Goal: Task Accomplishment & Management: Manage account settings

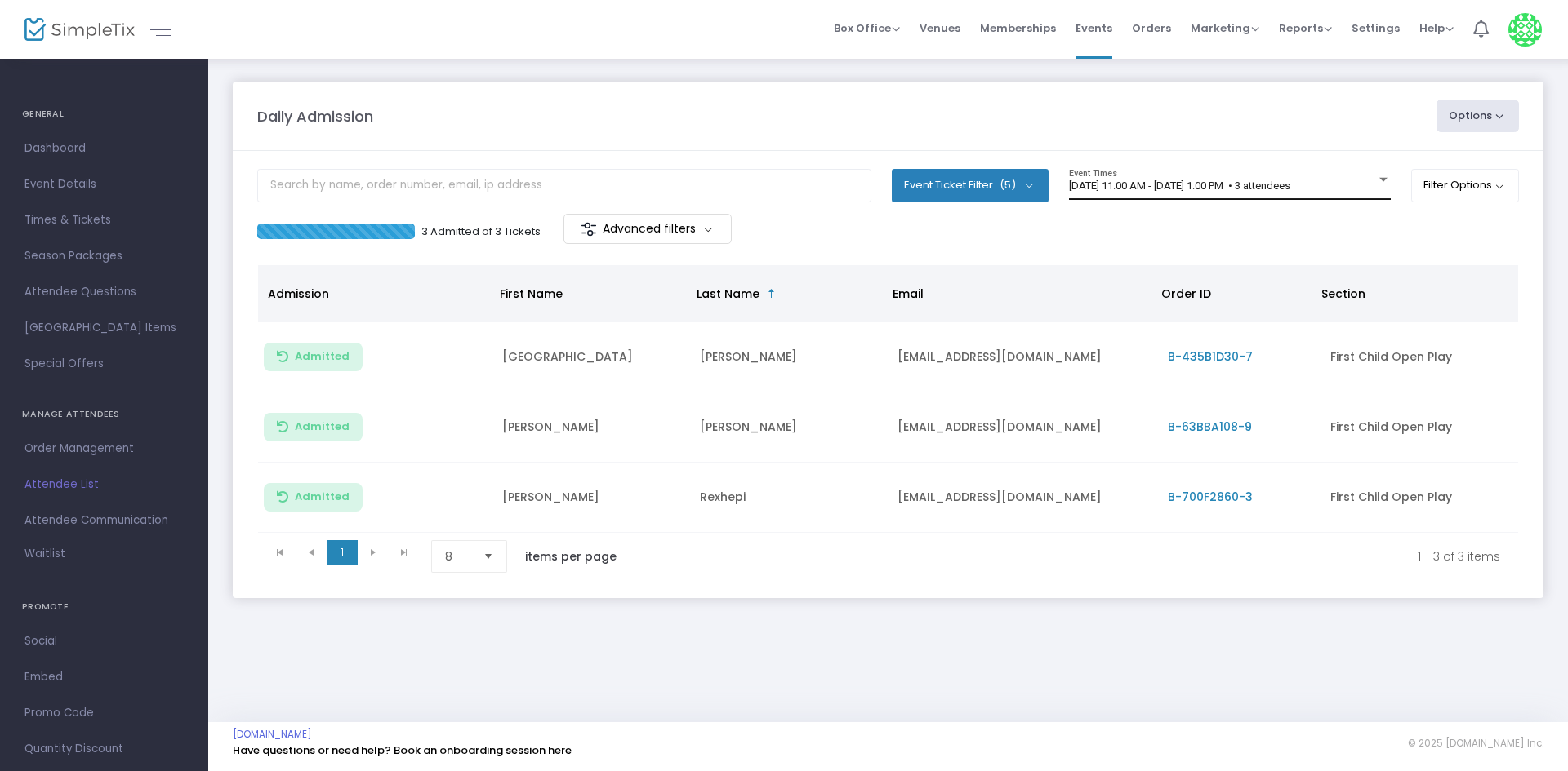
click at [1236, 180] on span "[DATE] 11:00 AM - [DATE] 1:00 PM • 3 attendees" at bounding box center [1179, 185] width 221 height 12
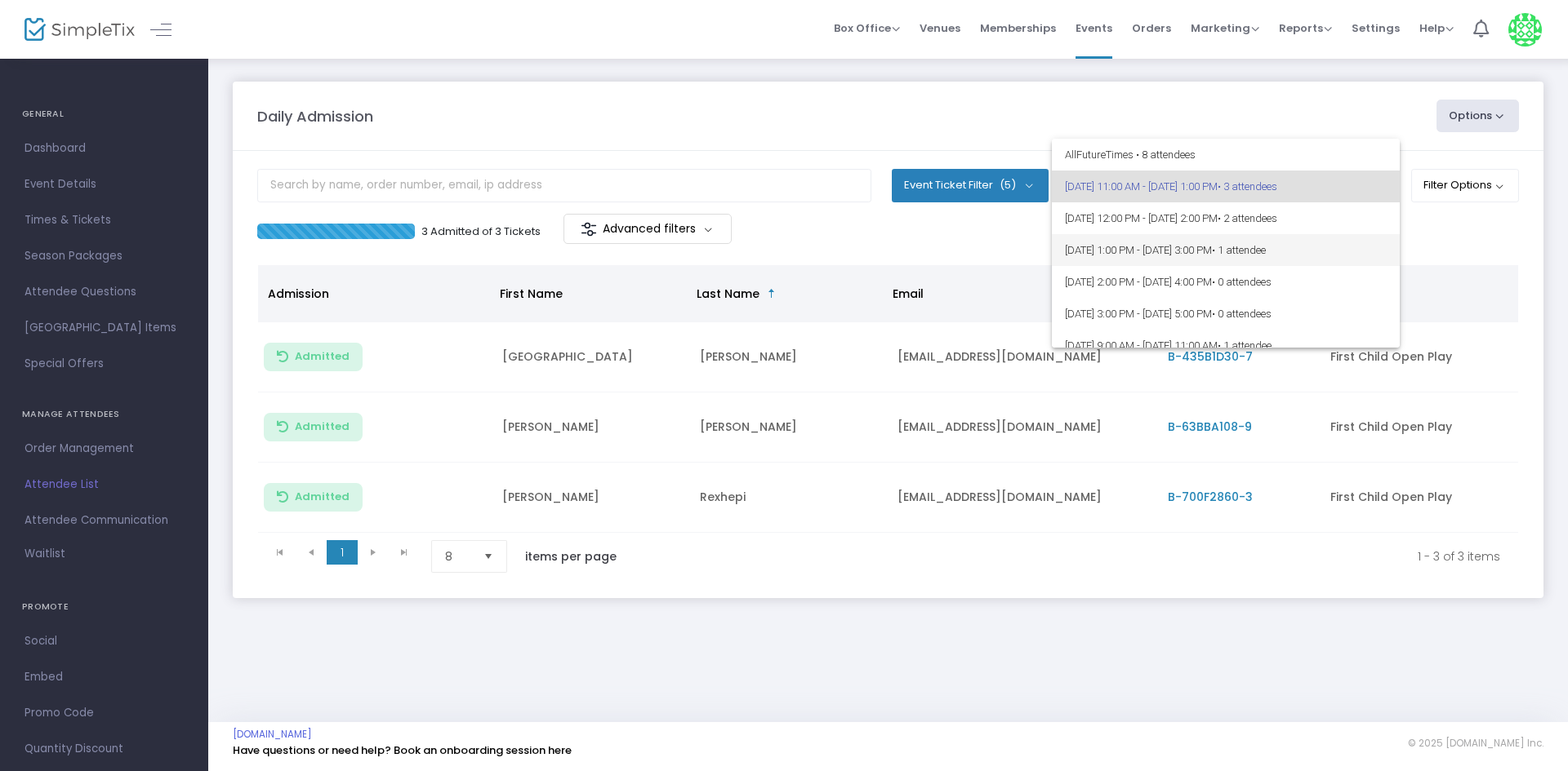
click at [1341, 240] on span "[DATE] 1:00 PM - [DATE] 3:00 PM • 1 attendee" at bounding box center [1225, 250] width 321 height 32
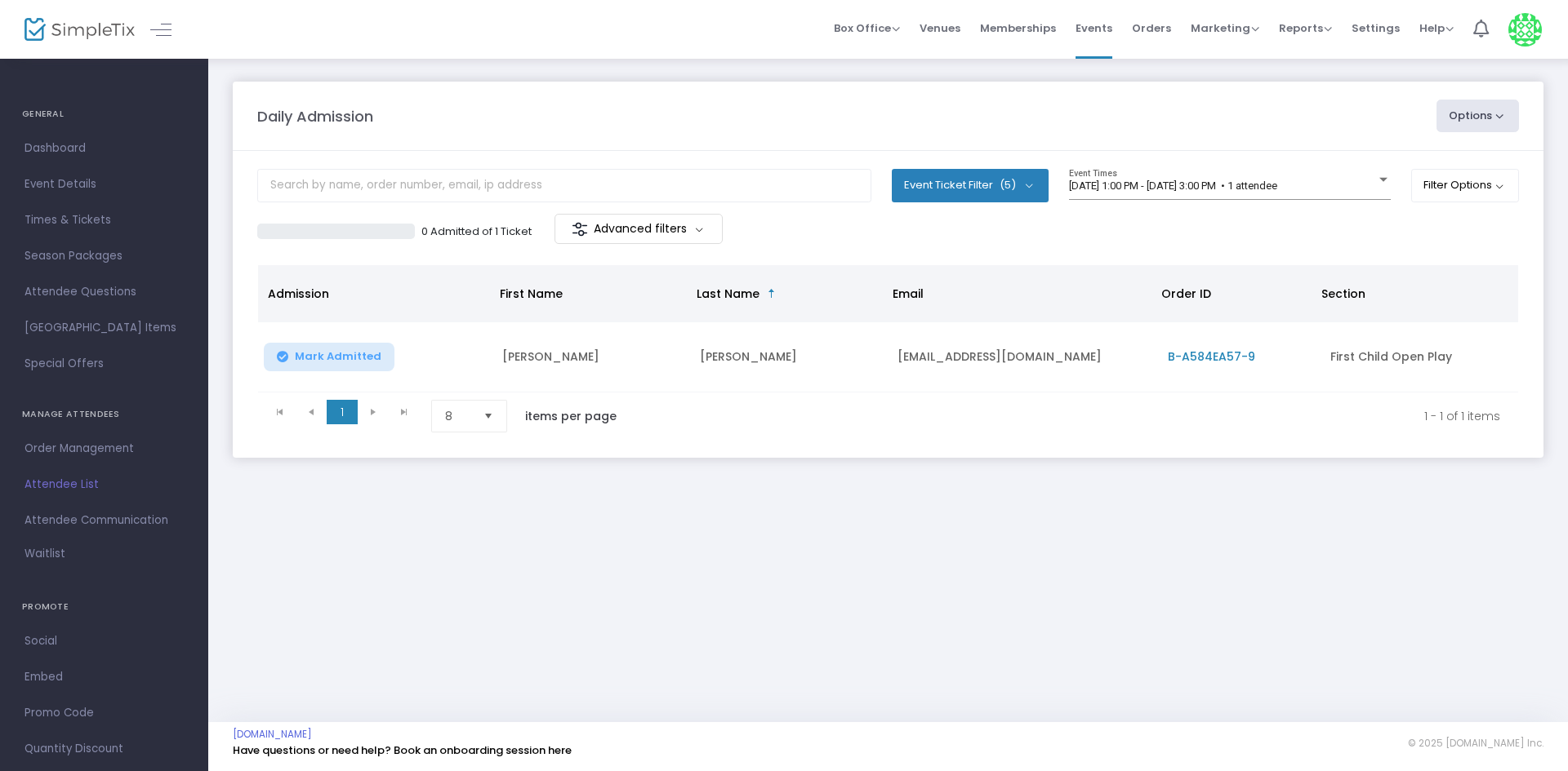
click at [982, 210] on div "Event Ticket Filter (5) Select All First Child Open Play Additional Child Open …" at bounding box center [970, 191] width 157 height 45
click at [1277, 188] on span "[DATE] 1:00 PM - [DATE] 3:00 PM • 1 attendee" at bounding box center [1172, 185] width 208 height 12
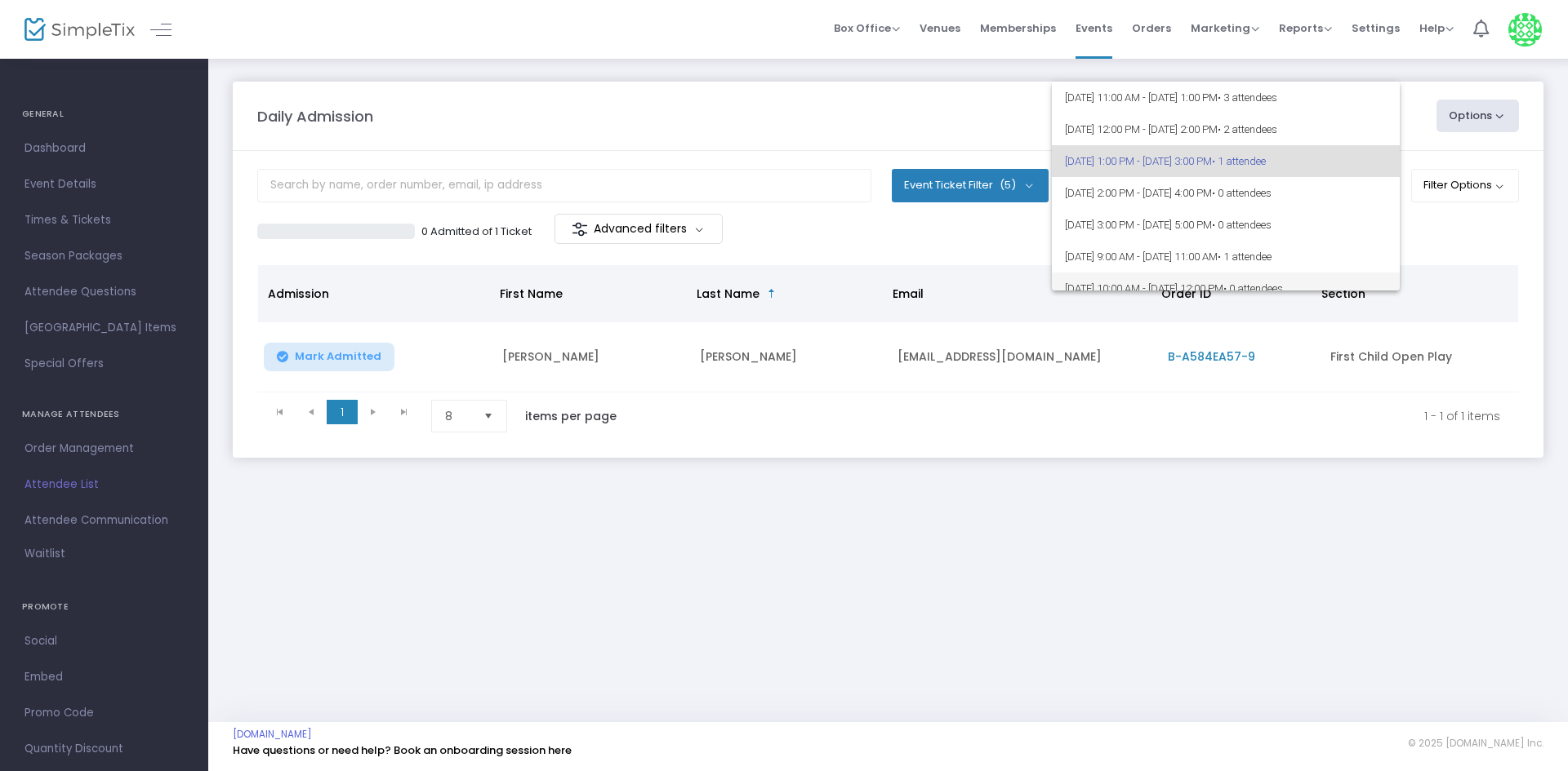
scroll to position [7, 0]
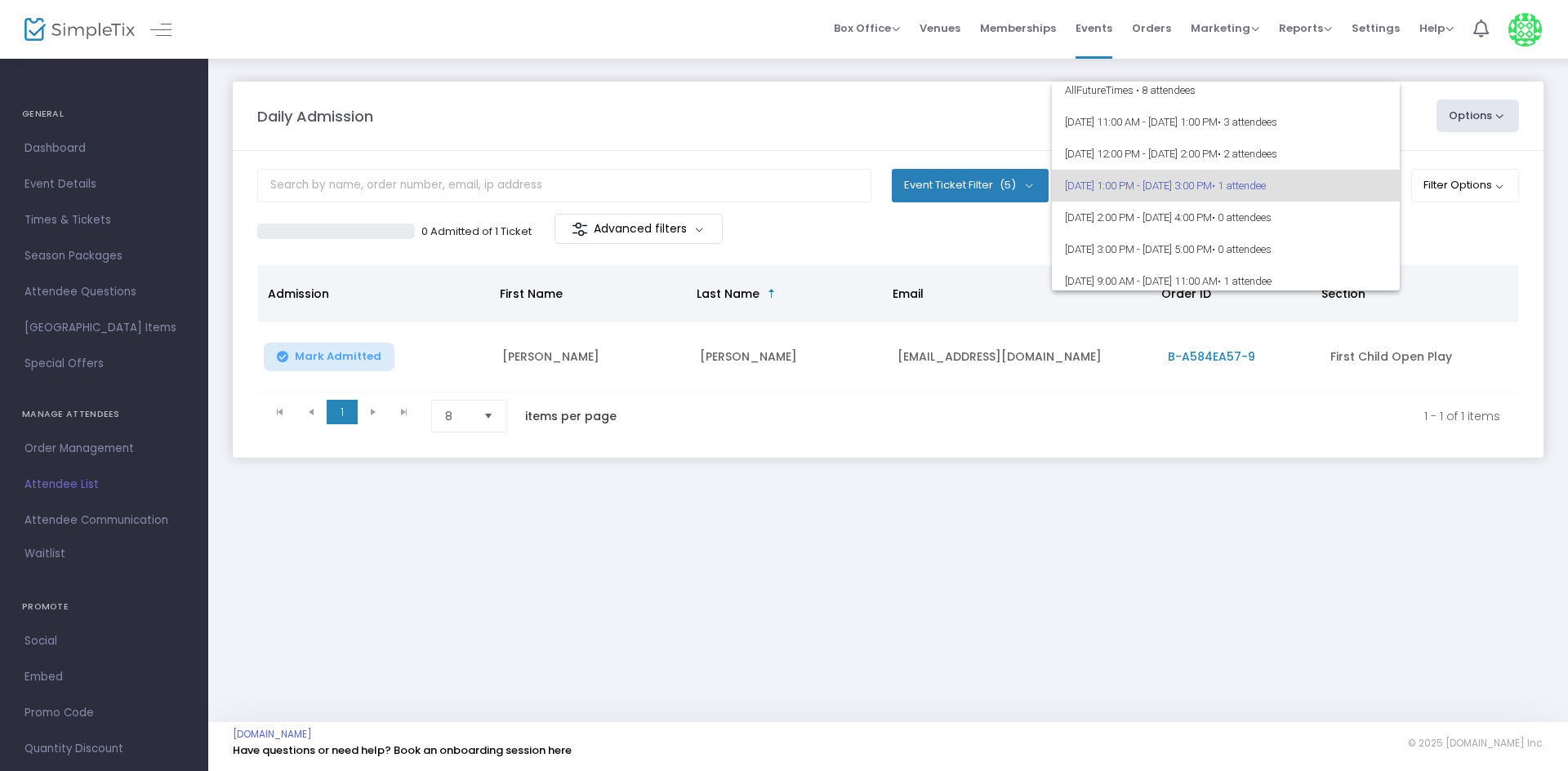
click at [1438, 237] on div at bounding box center [784, 386] width 1568 height 771
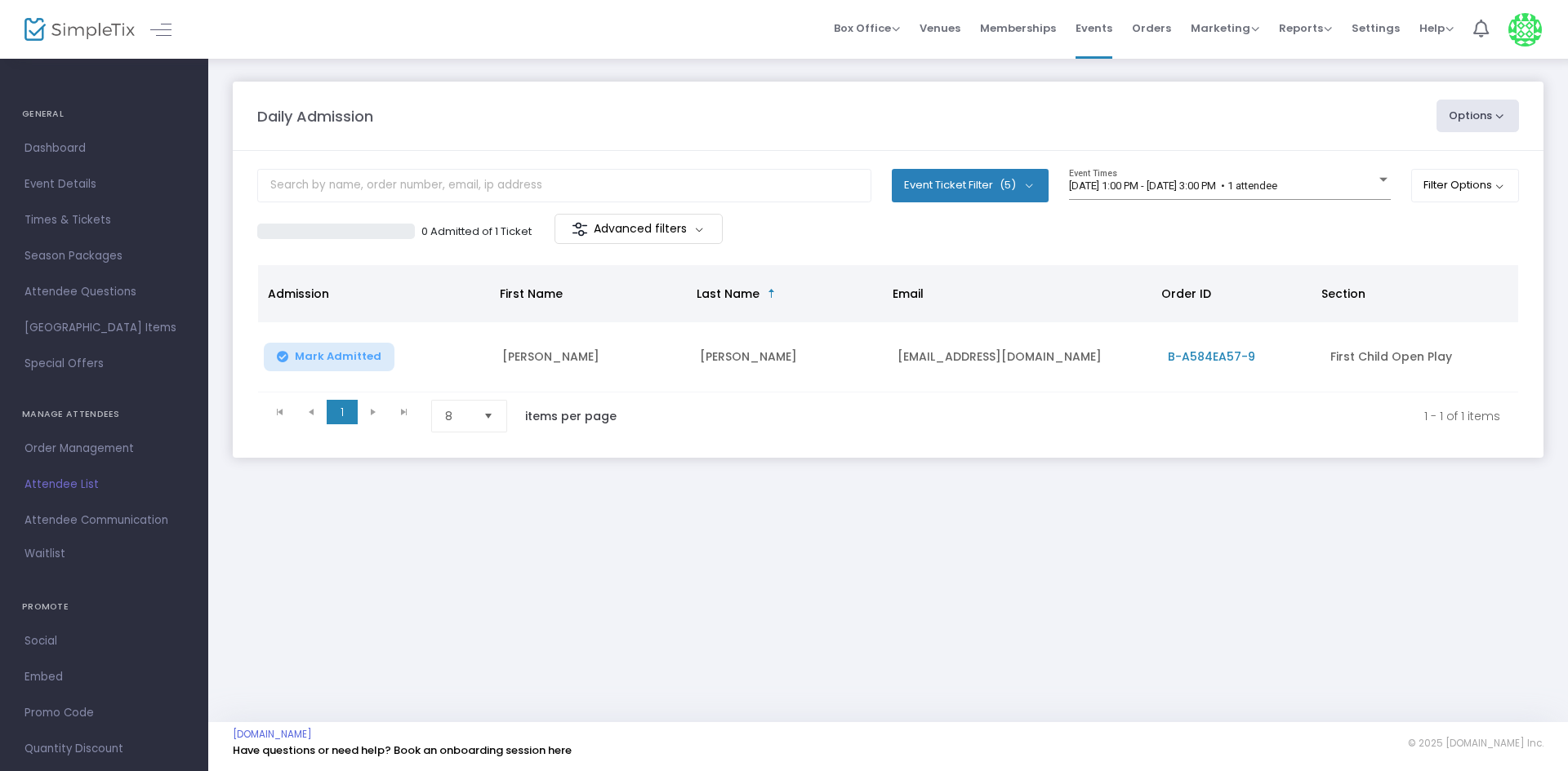
click at [1280, 247] on div "0 Admitted of 1 Ticket Advanced filters" at bounding box center [888, 231] width 1261 height 34
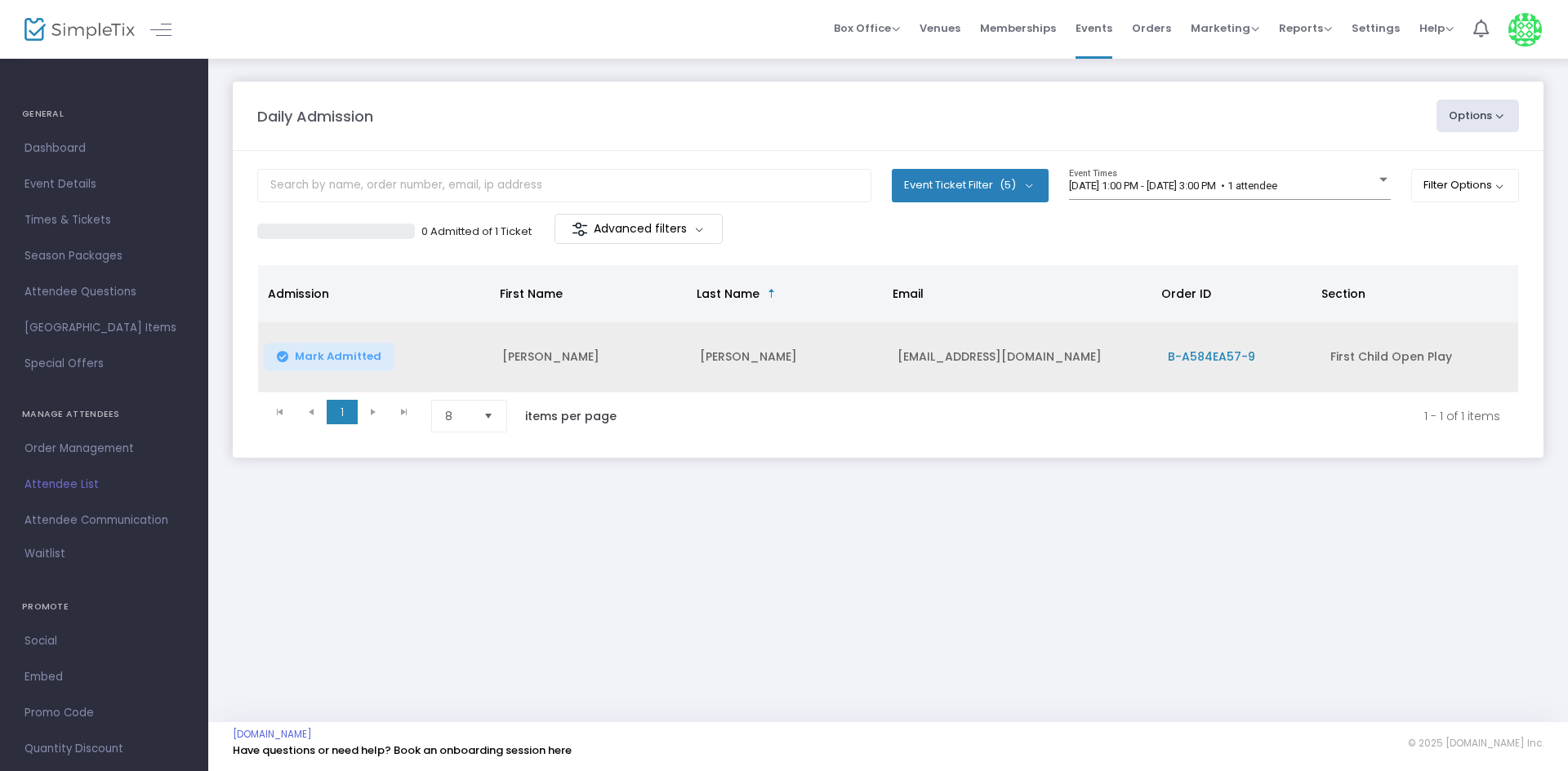
click at [1209, 353] on span "B-A584EA57-9" at bounding box center [1211, 357] width 88 height 17
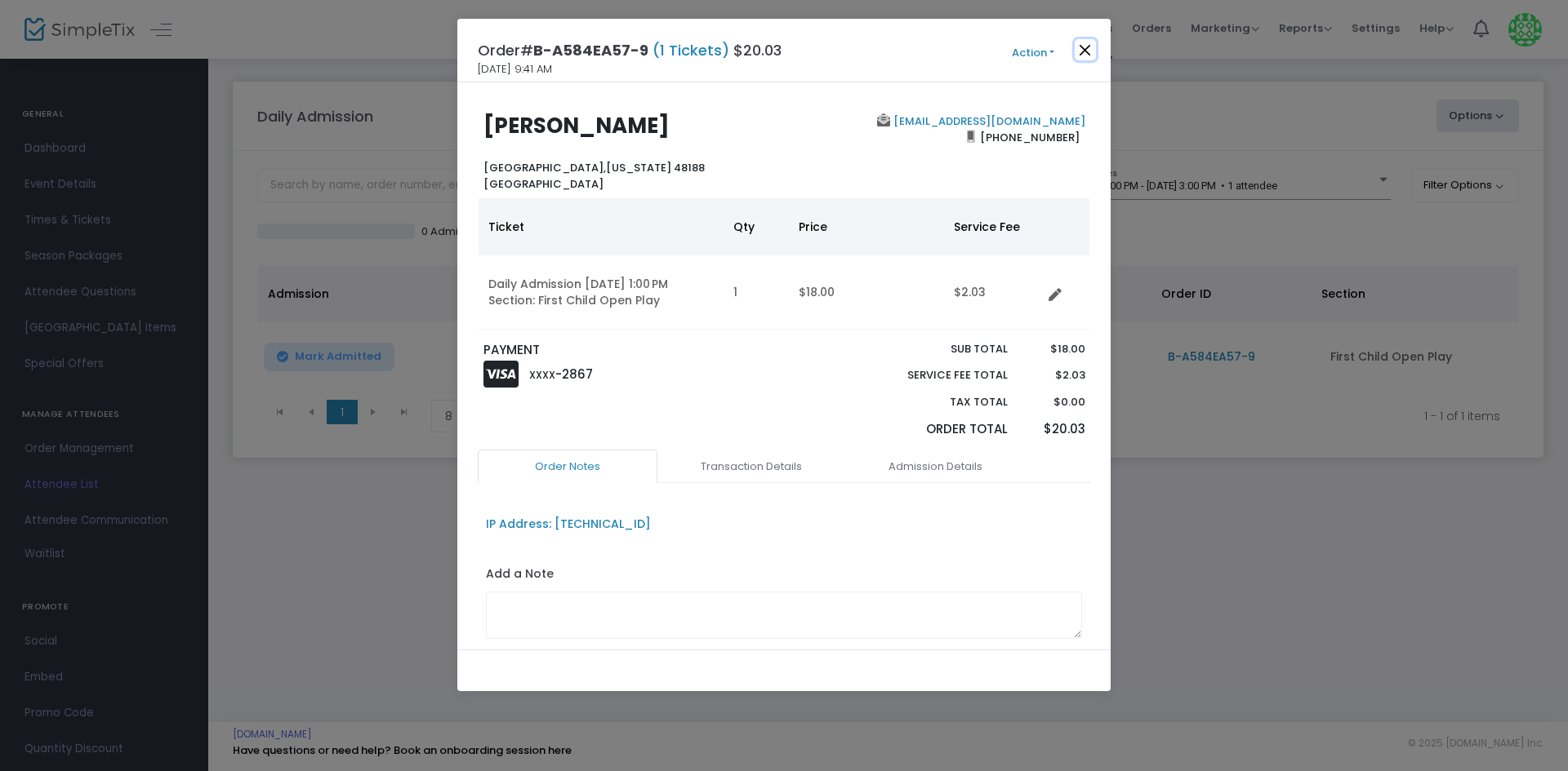
click at [1087, 45] on button "Close" at bounding box center [1084, 49] width 21 height 21
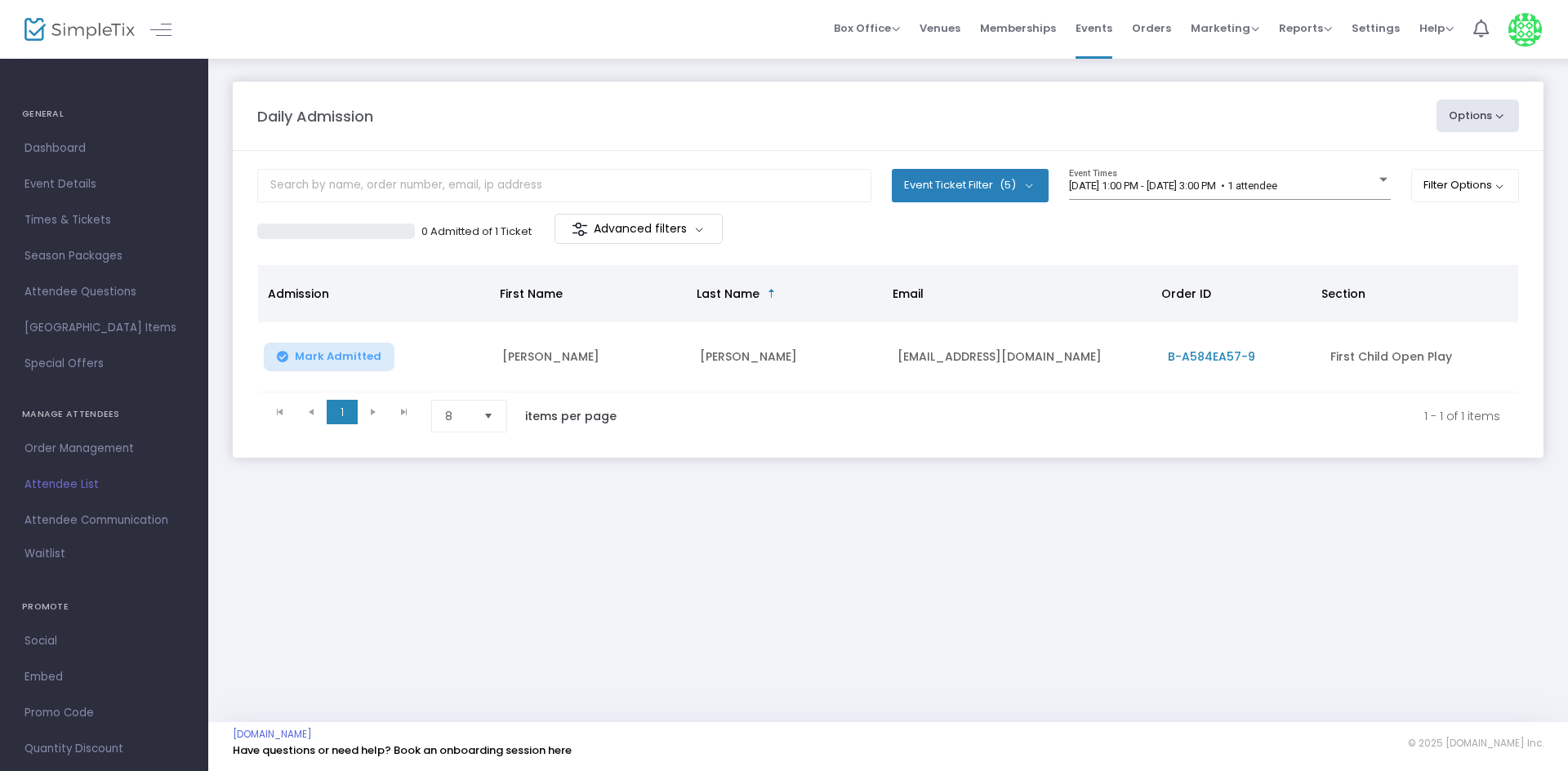
click at [1178, 208] on div "8/26/2025 @ 1:00 PM - 8/26/2025 @ 3:00 PM • 1 attendee Event Times" at bounding box center [1229, 191] width 321 height 45
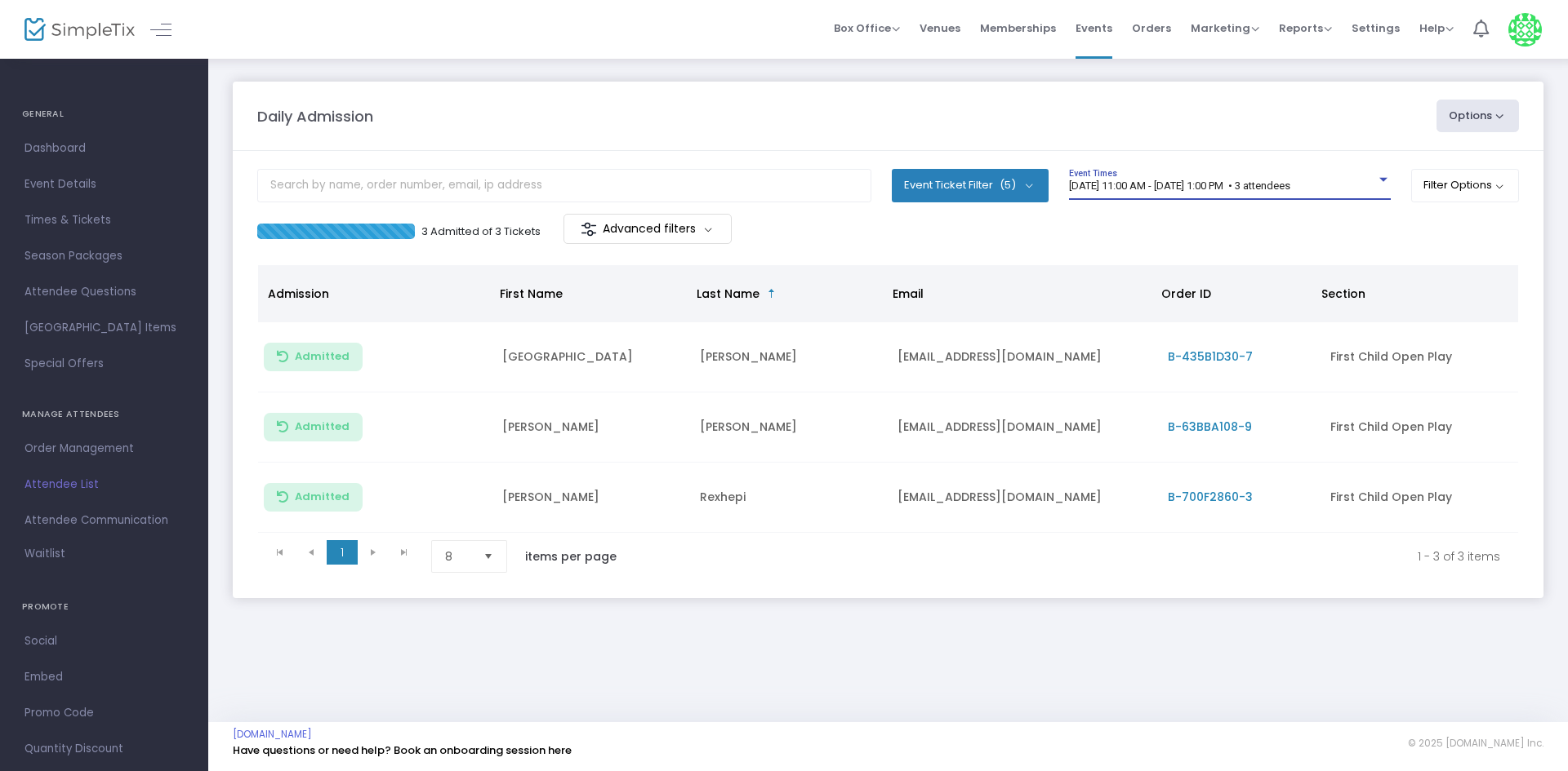
click at [1172, 189] on span "[DATE] 11:00 AM - [DATE] 1:00 PM • 3 attendees" at bounding box center [1179, 185] width 221 height 12
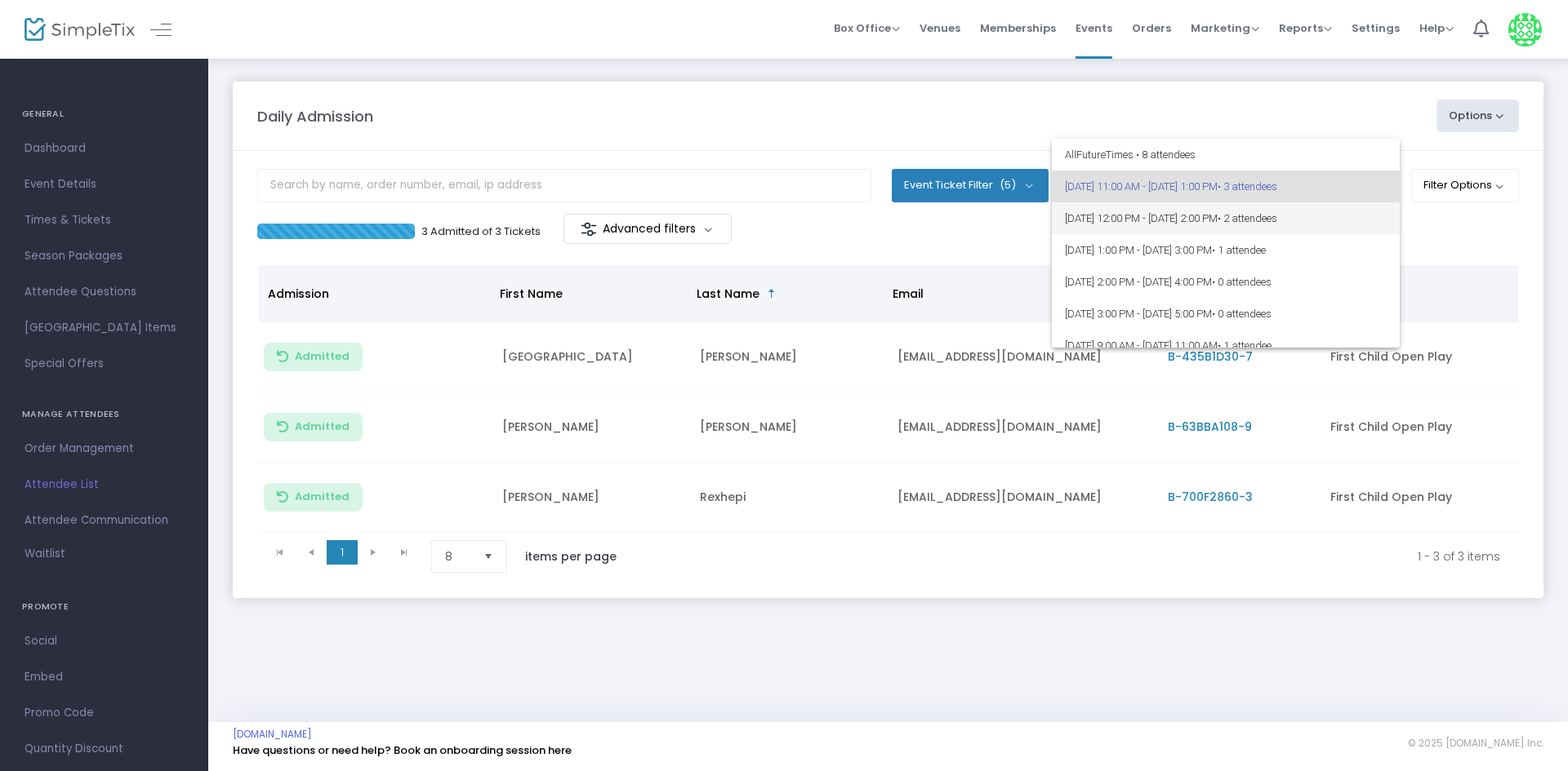
click at [1277, 223] on span "• 2 attendees" at bounding box center [1248, 218] width 60 height 12
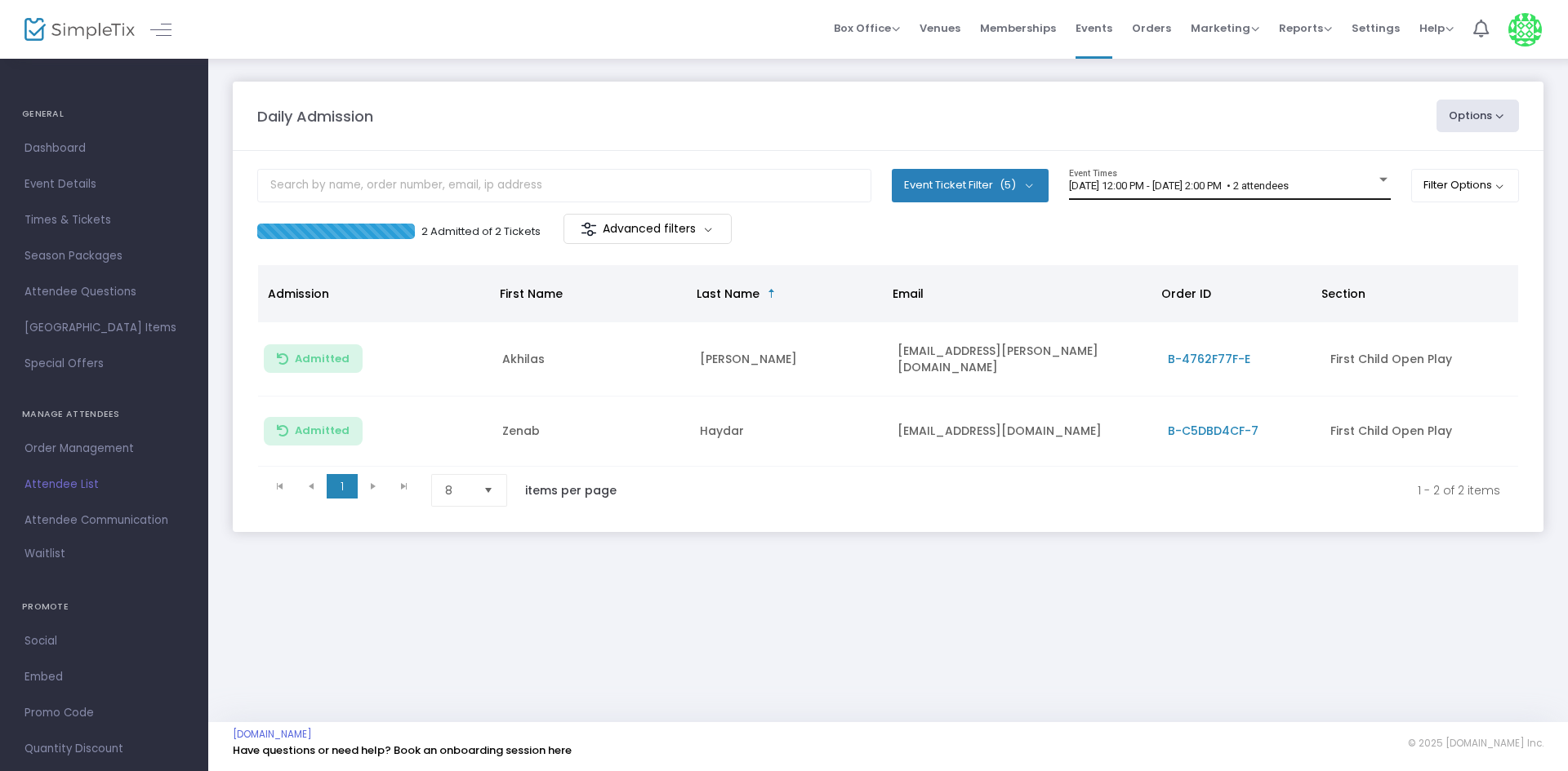
click at [1159, 177] on div "[DATE] 12:00 PM - [DATE] 2:00 PM • 2 attendees Event Times" at bounding box center [1229, 183] width 321 height 31
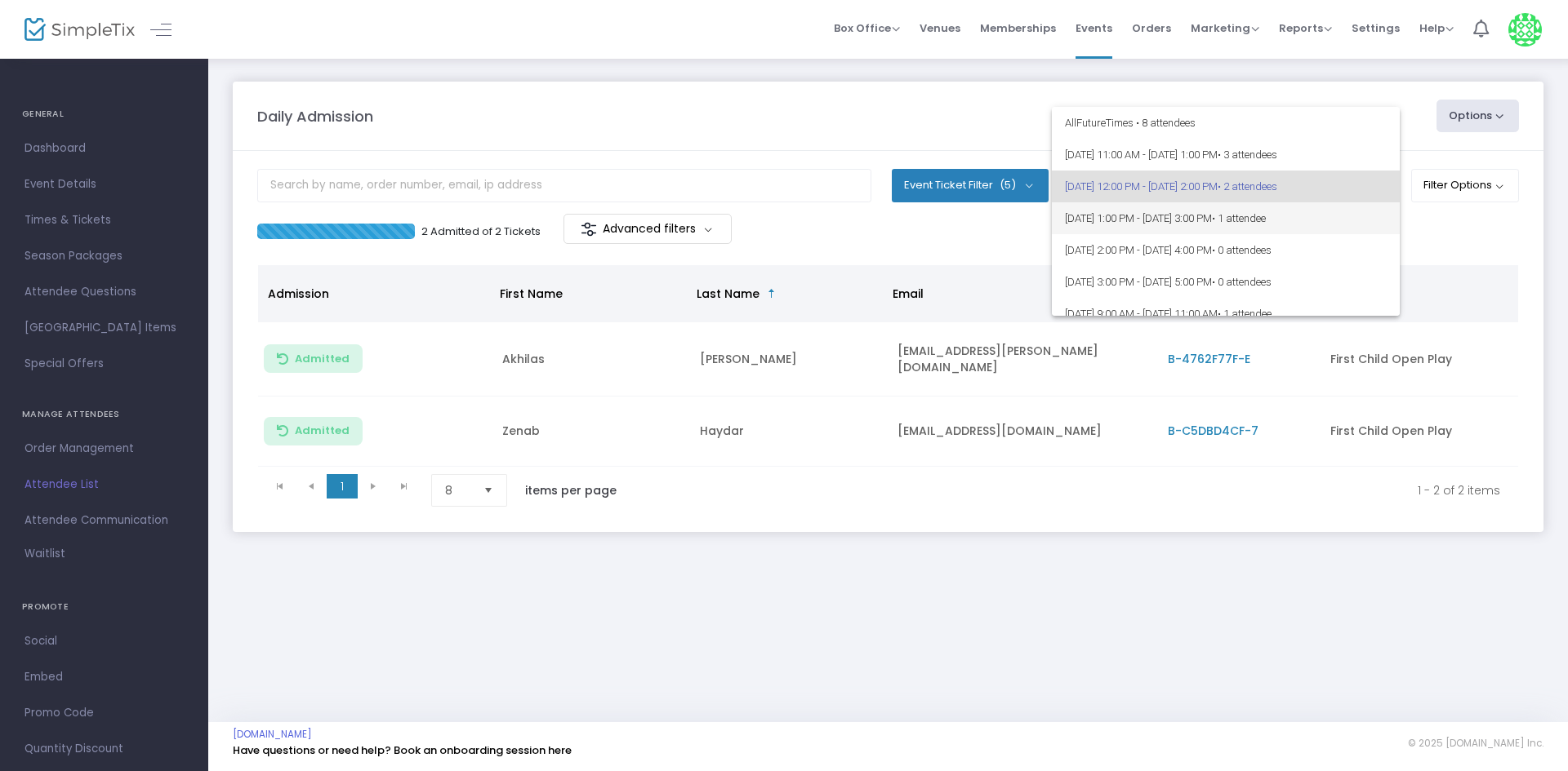
click at [1265, 215] on span "• 1 attendee" at bounding box center [1239, 218] width 54 height 12
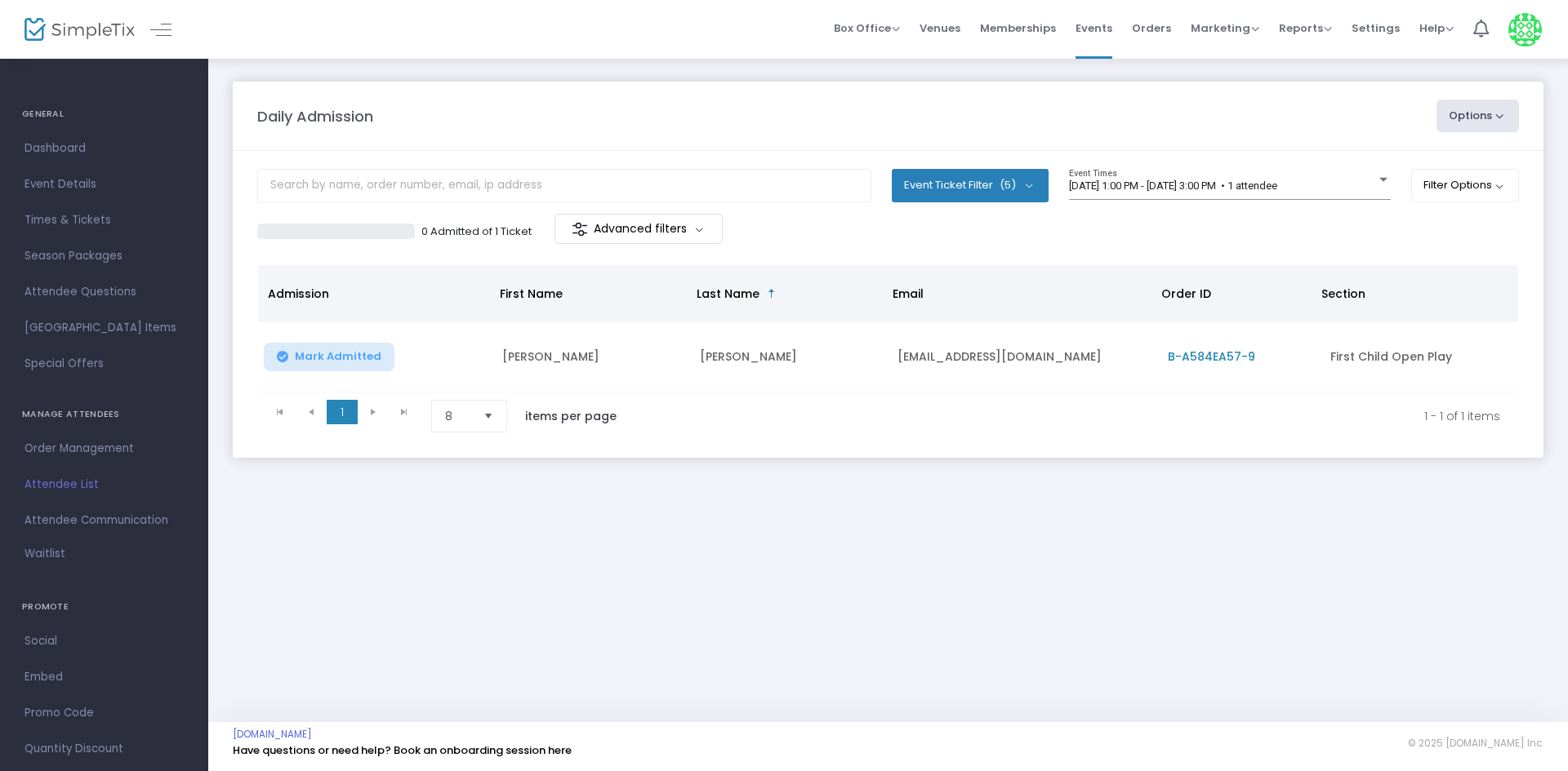
click at [988, 252] on m-panel-content "Event Ticket Filter (5) Select All First Child Open Play Additional Child Open …" at bounding box center [888, 304] width 1311 height 307
click at [872, 243] on div "0 Admitted of 1 Ticket Advanced filters" at bounding box center [572, 231] width 631 height 34
